Goal: Use online tool/utility: Utilize a website feature to perform a specific function

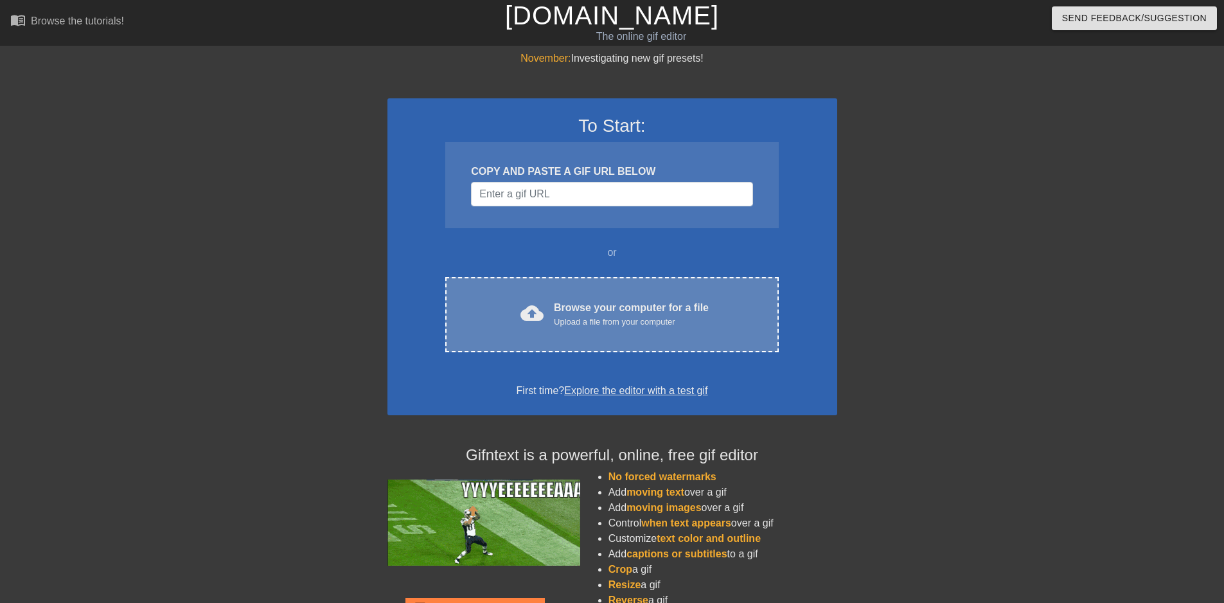
click at [540, 328] on div "cloud_upload" at bounding box center [529, 315] width 28 height 28
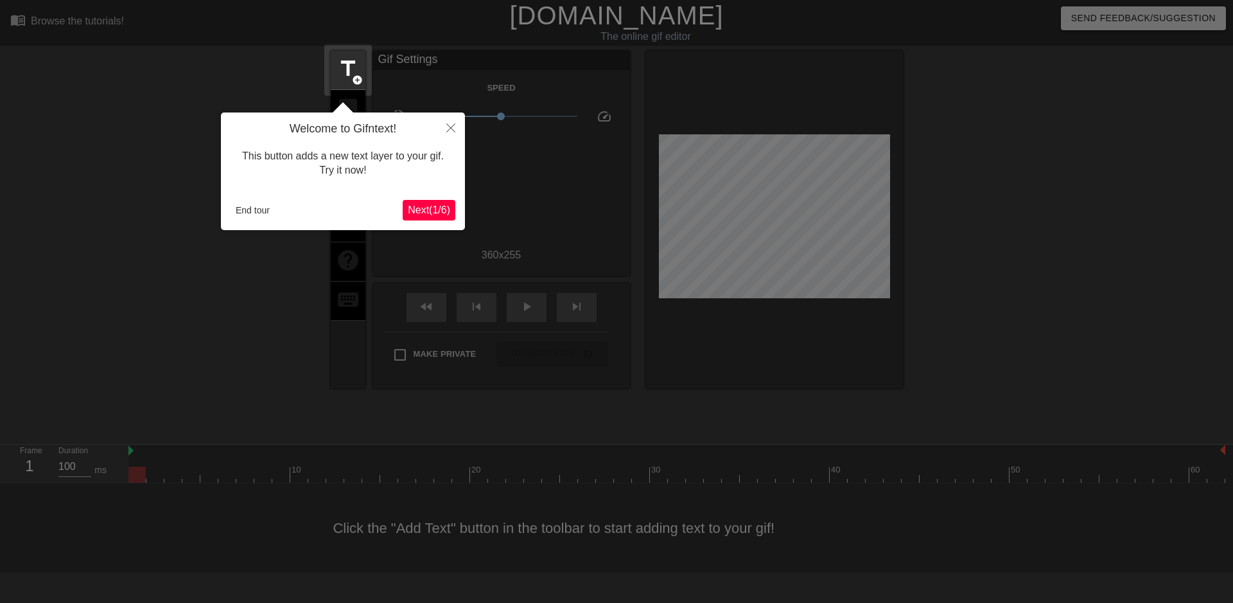
click at [426, 209] on span "Next ( 1 / 6 )" at bounding box center [429, 209] width 42 height 11
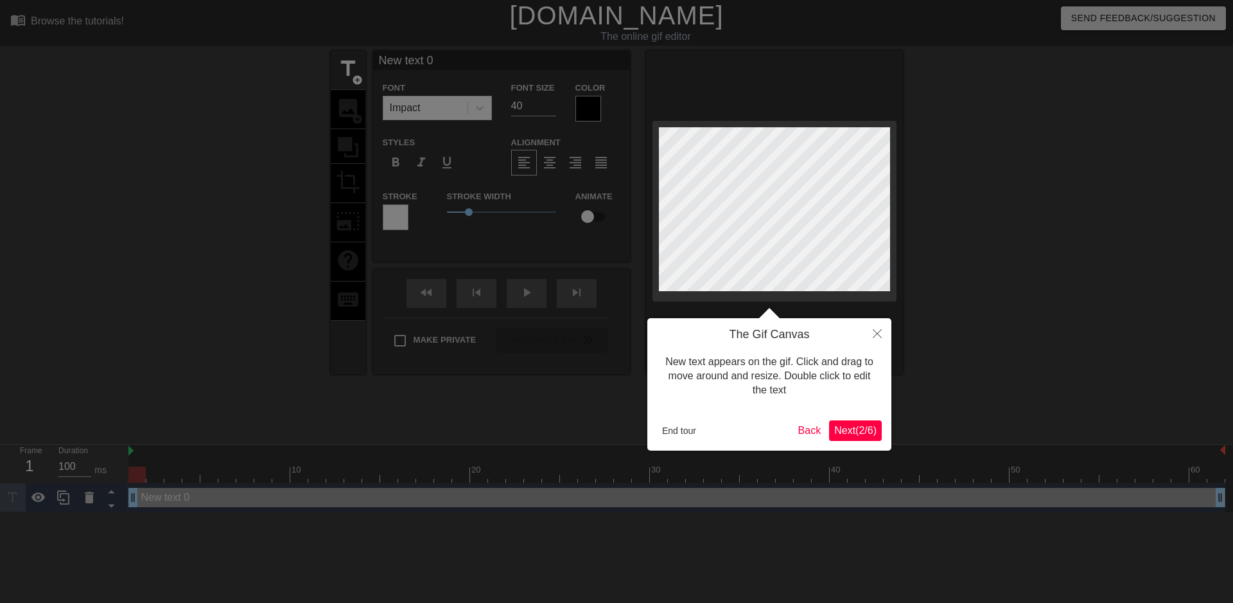
click at [860, 434] on span "Next ( 2 / 6 )" at bounding box center [856, 430] width 42 height 11
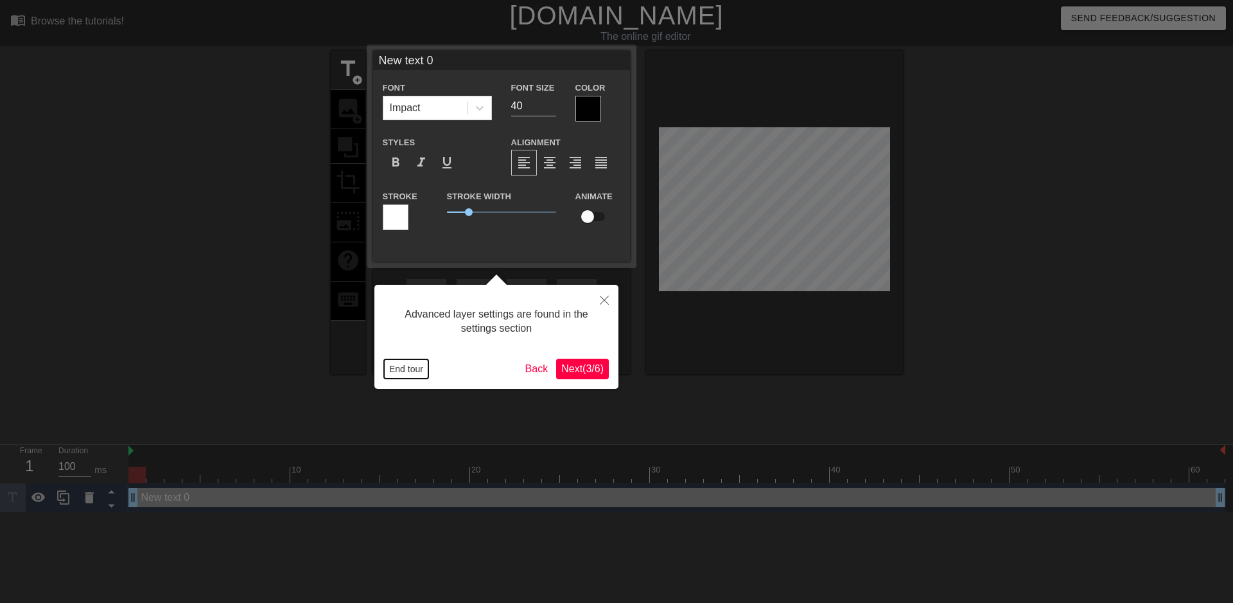
click at [407, 366] on button "End tour" at bounding box center [406, 368] width 44 height 19
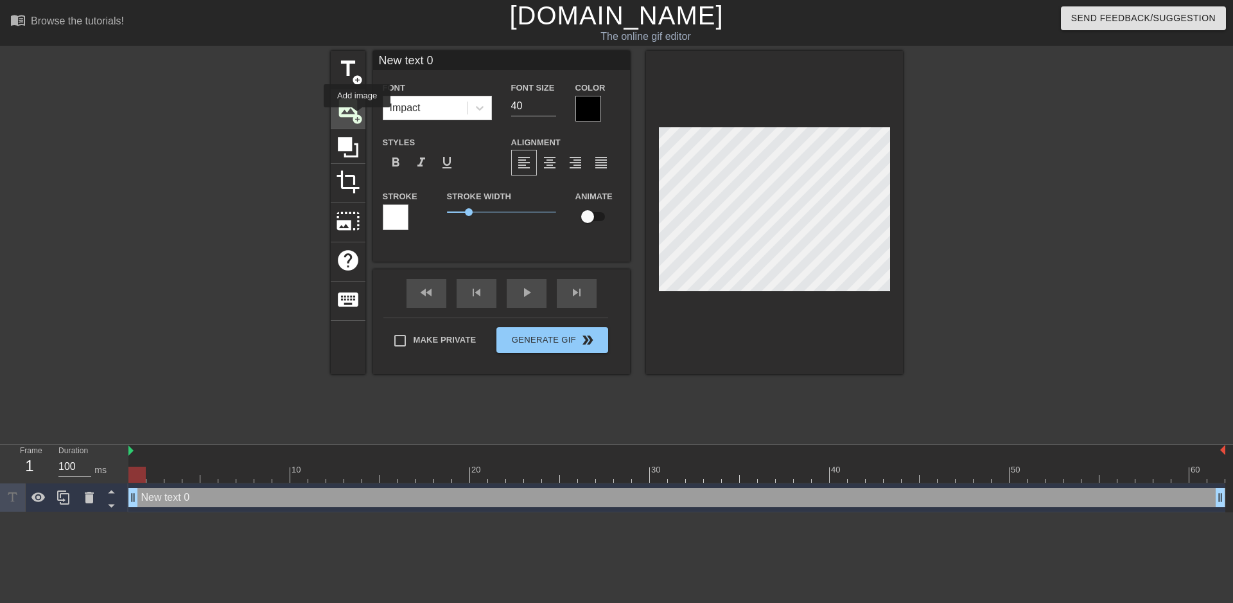
click at [353, 110] on span "image" at bounding box center [348, 108] width 24 height 24
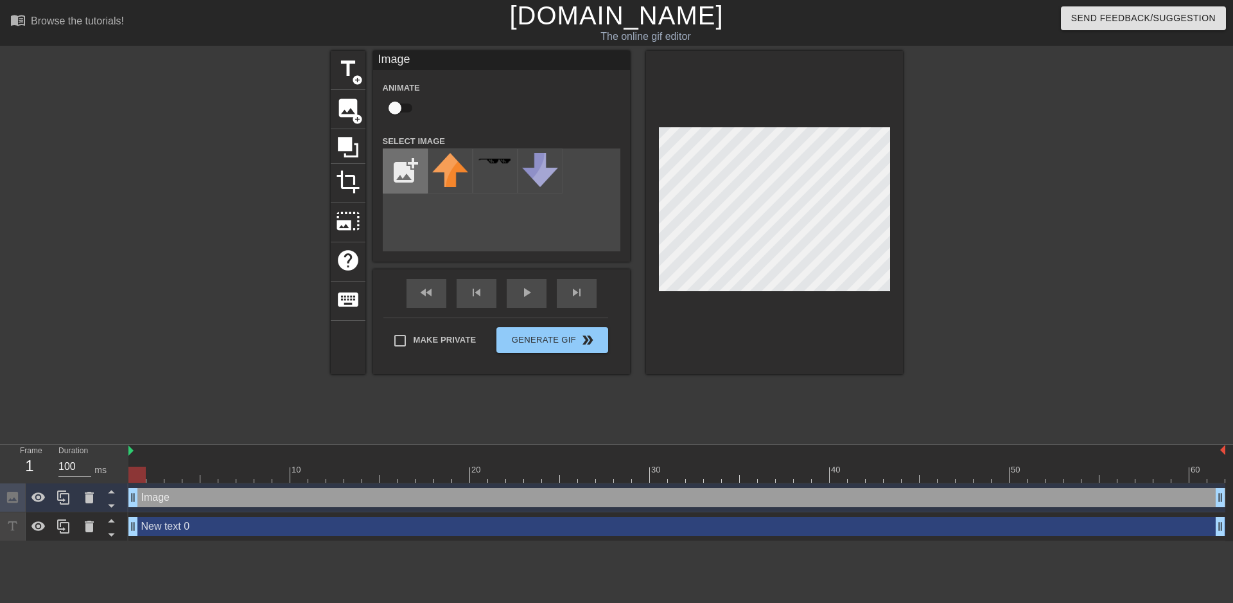
click at [398, 173] on input "file" at bounding box center [406, 171] width 44 height 44
type input "C:\fakepath\Solid_white.png"
click at [445, 173] on img at bounding box center [450, 171] width 36 height 36
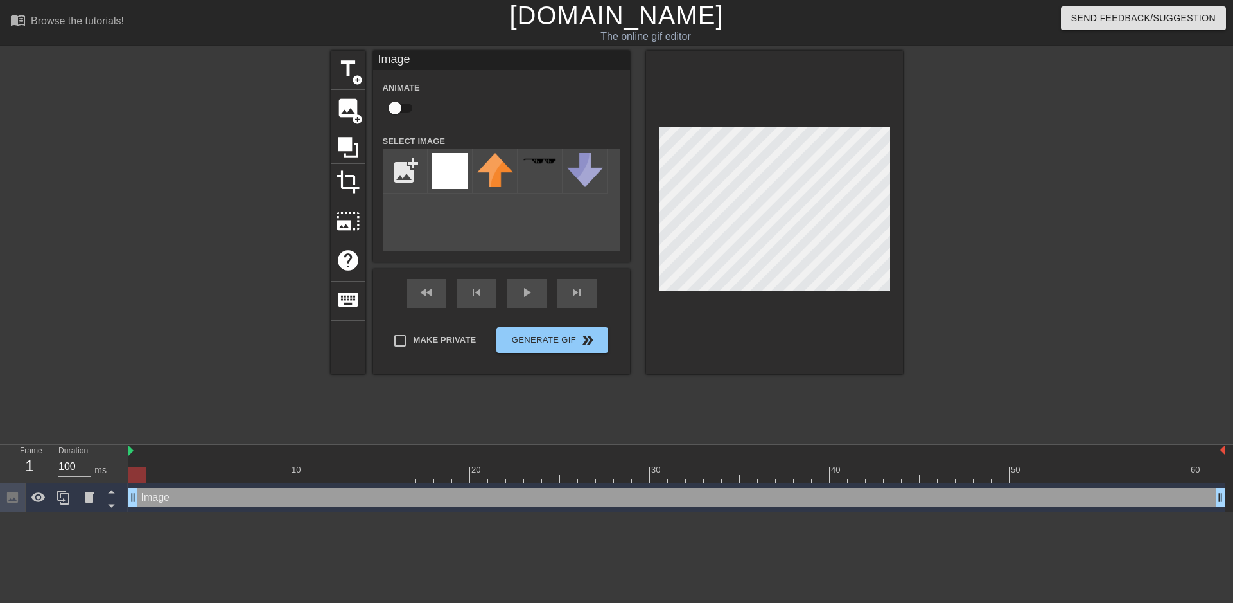
click at [899, 146] on div at bounding box center [774, 212] width 257 height 323
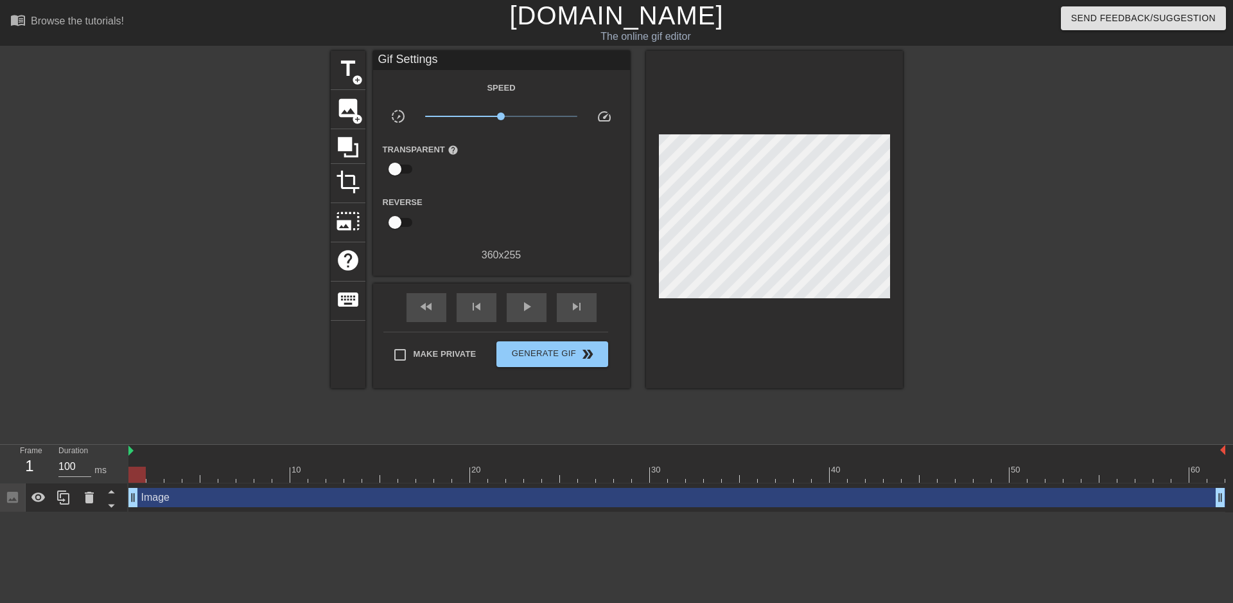
click at [970, 175] on div at bounding box center [1015, 243] width 193 height 385
click at [346, 62] on span "title" at bounding box center [348, 69] width 24 height 24
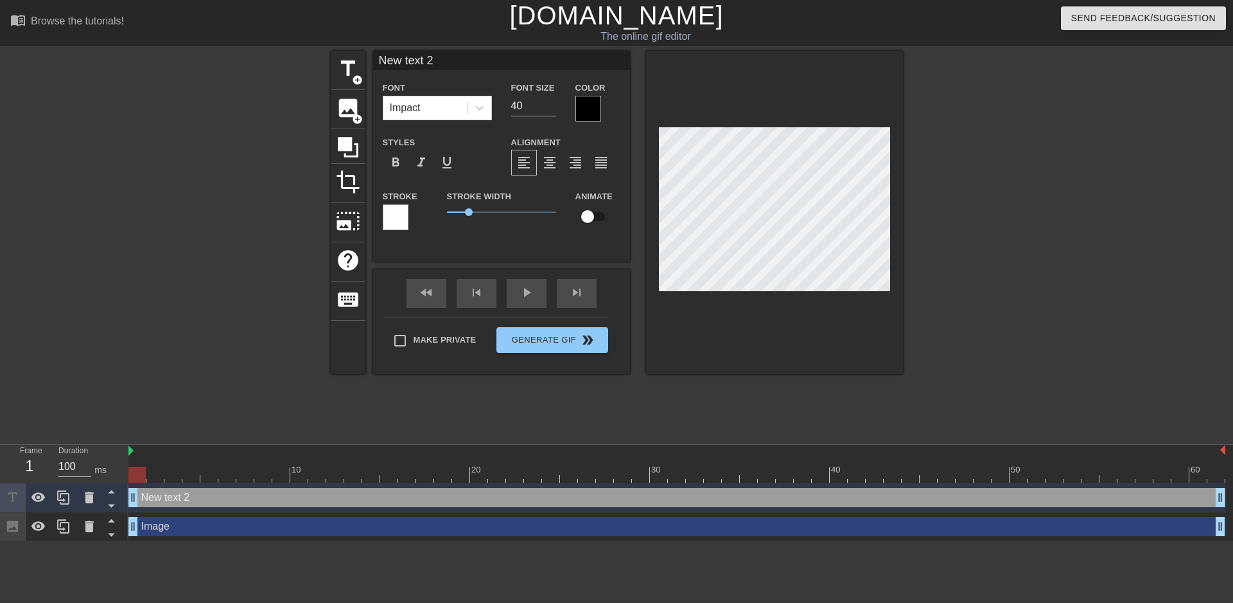
click at [420, 58] on input "New text 2" at bounding box center [501, 60] width 257 height 19
paste input "Level 1 Roam:"
type input "Level 1 Roam:"
click at [479, 107] on icon at bounding box center [479, 108] width 13 height 13
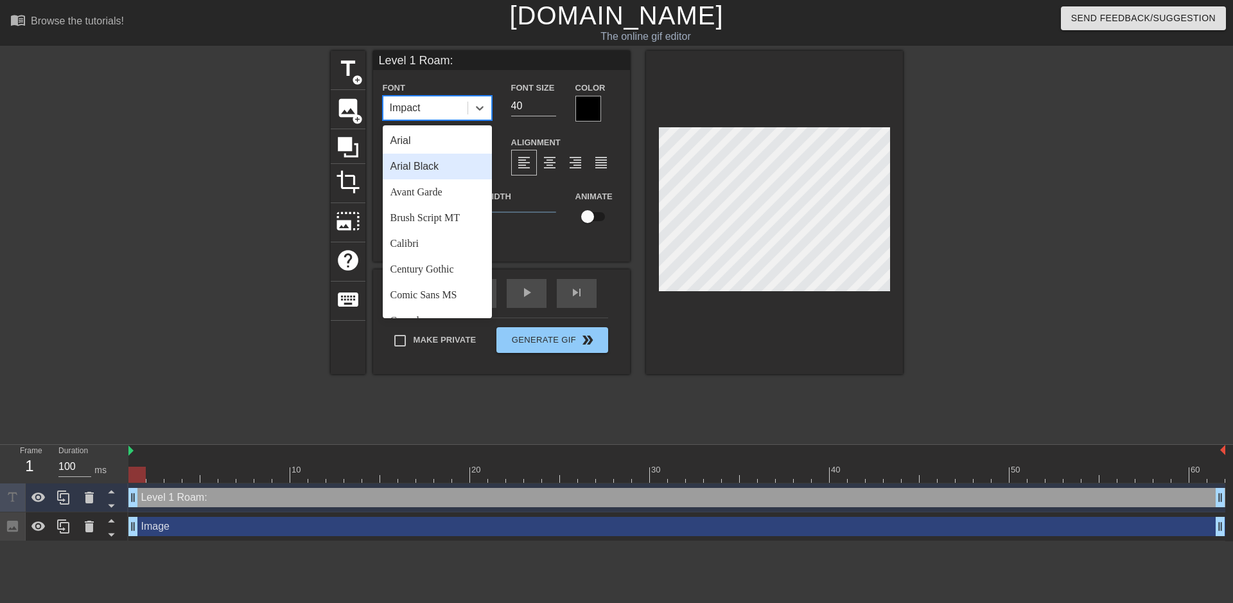
click at [423, 166] on div "Arial Black" at bounding box center [437, 167] width 109 height 26
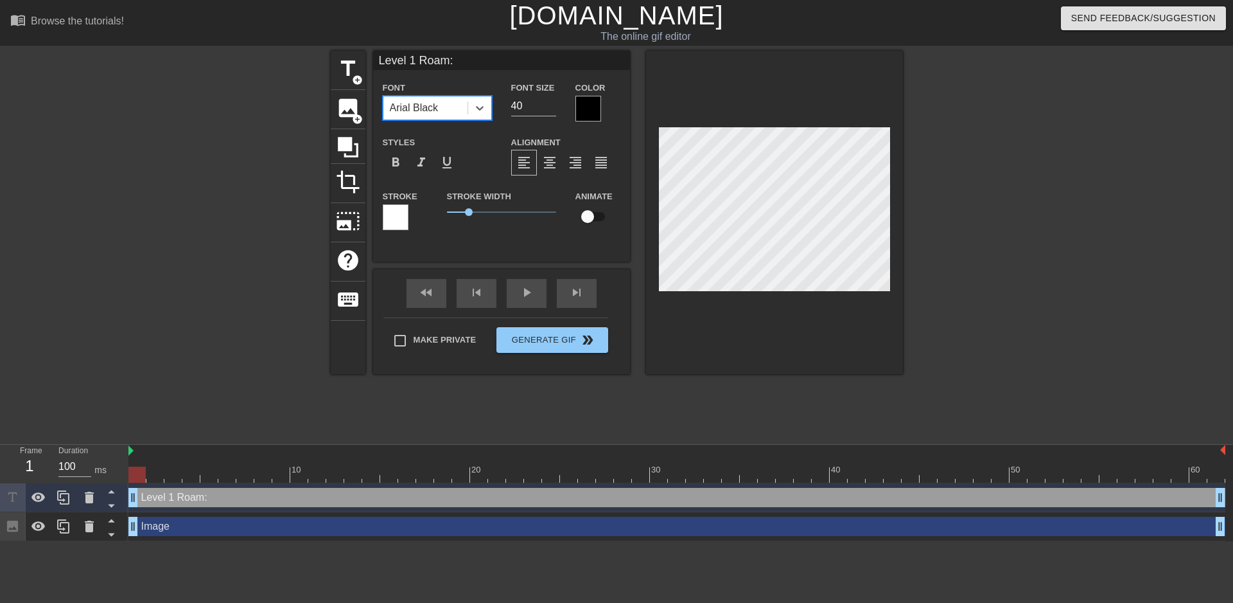
click at [962, 188] on div at bounding box center [1015, 243] width 193 height 385
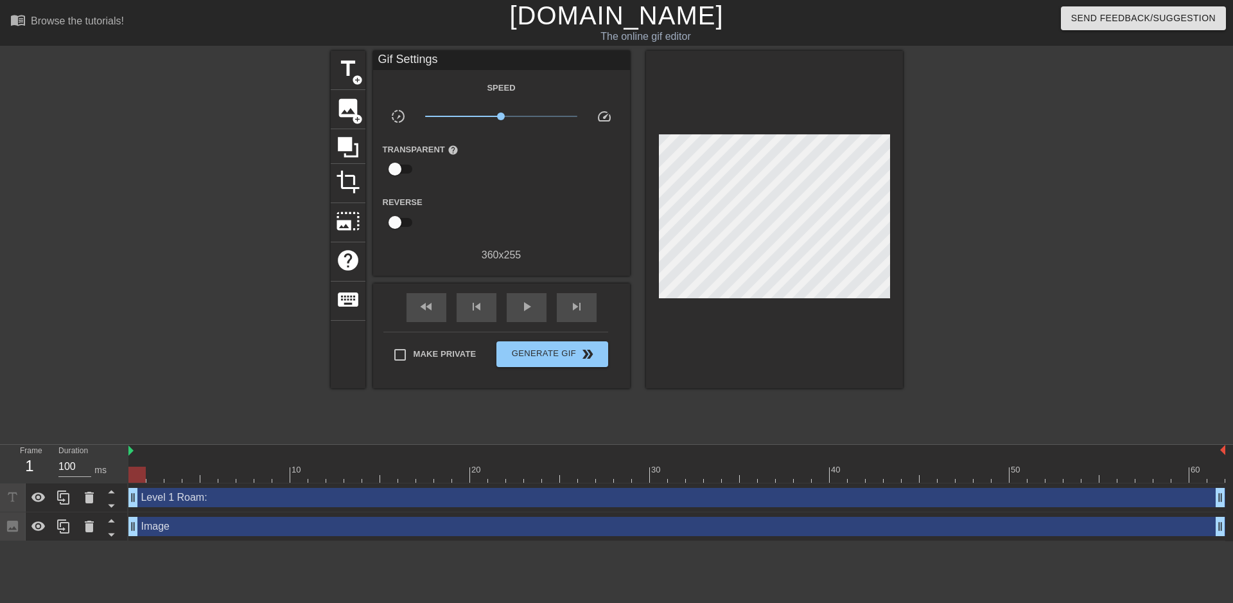
click at [1003, 236] on div at bounding box center [1015, 243] width 193 height 385
click at [1014, 201] on div at bounding box center [1015, 243] width 193 height 385
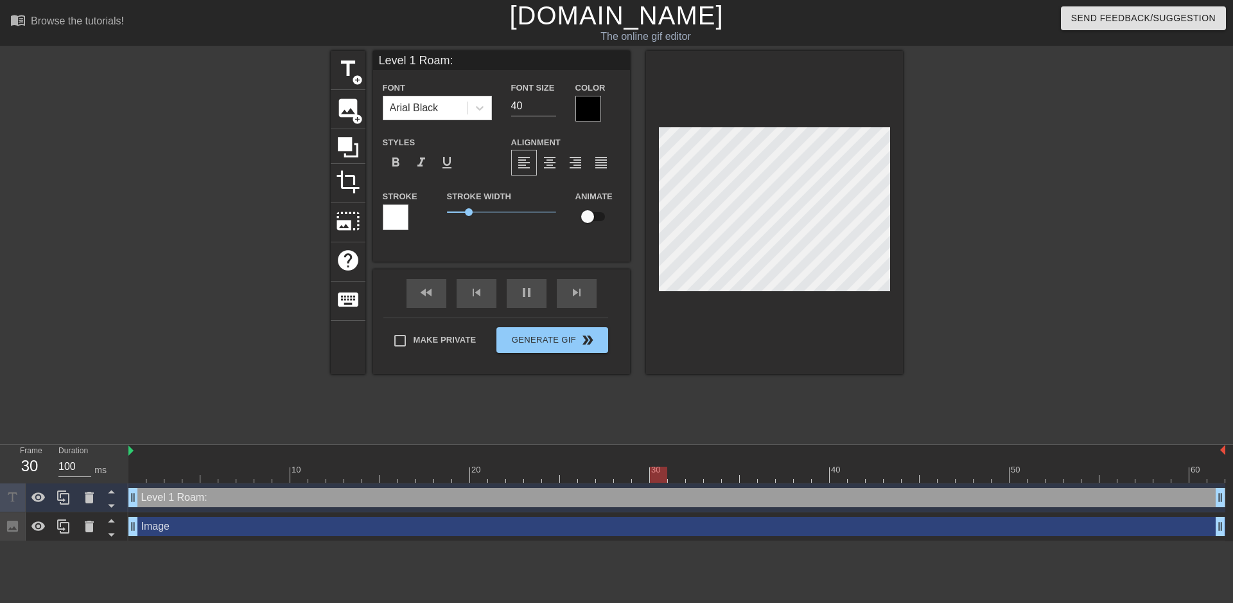
scroll to position [2, 2]
click at [1011, 208] on div at bounding box center [1015, 243] width 193 height 385
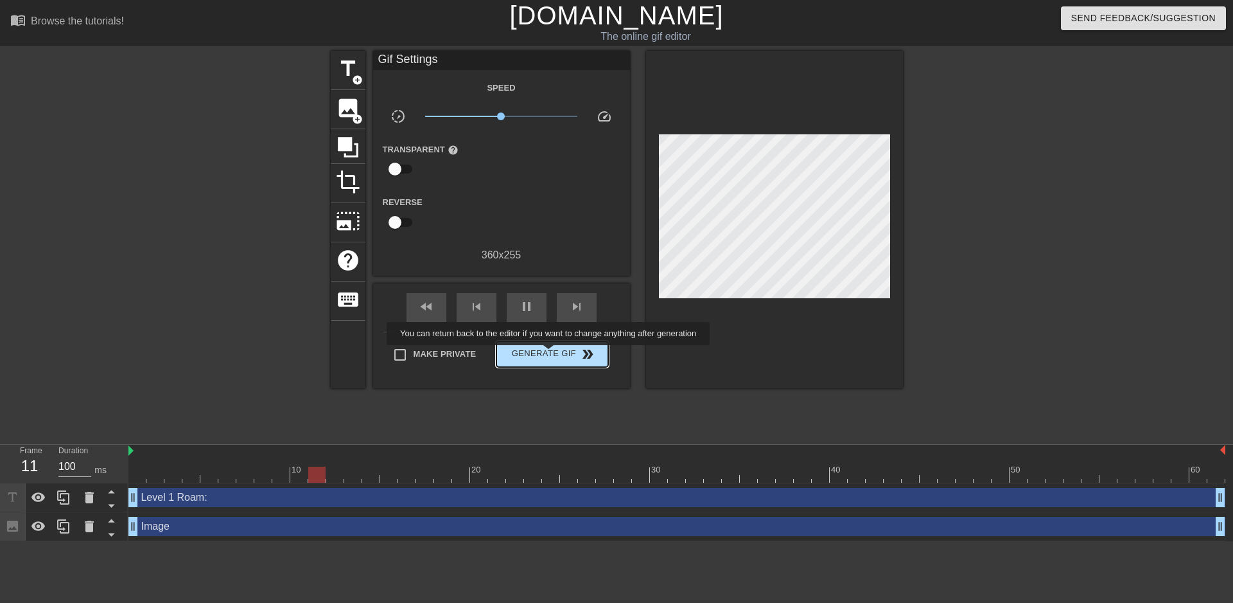
click at [550, 354] on span "Generate Gif double_arrow" at bounding box center [552, 353] width 101 height 15
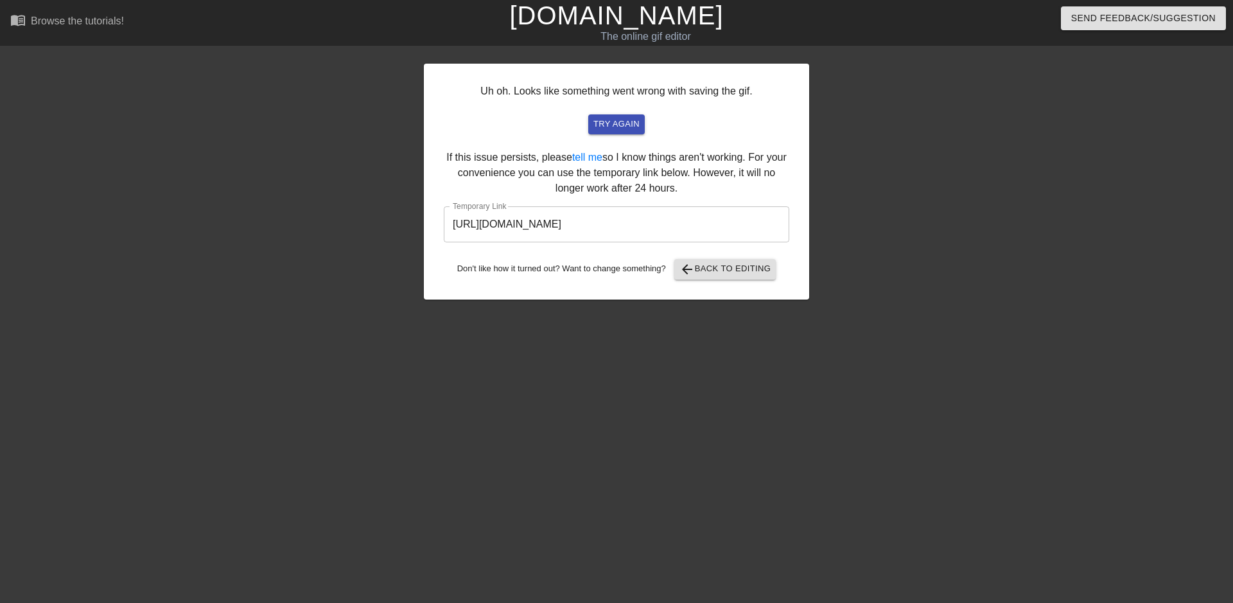
click at [649, 222] on input "[URL][DOMAIN_NAME]" at bounding box center [617, 224] width 346 height 36
